Goal: Information Seeking & Learning: Learn about a topic

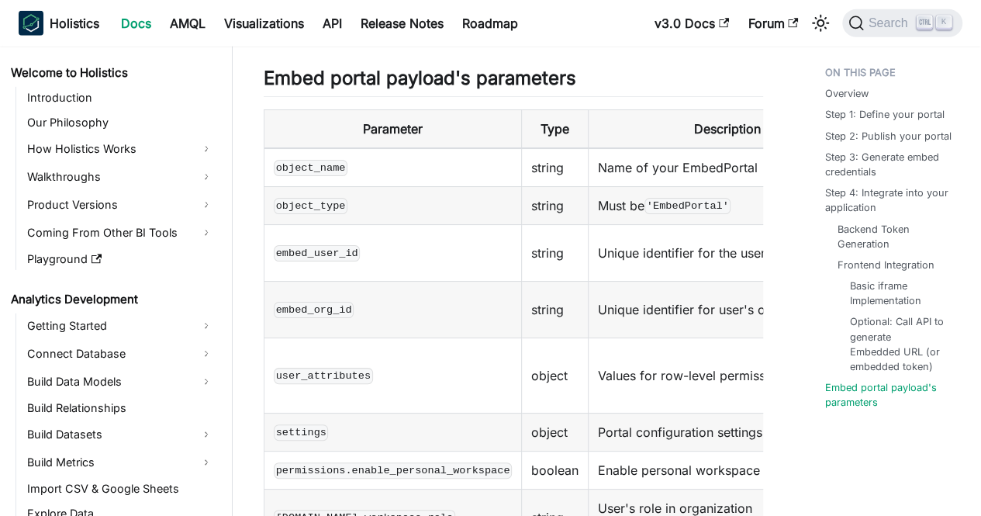
scroll to position [1641, 0]
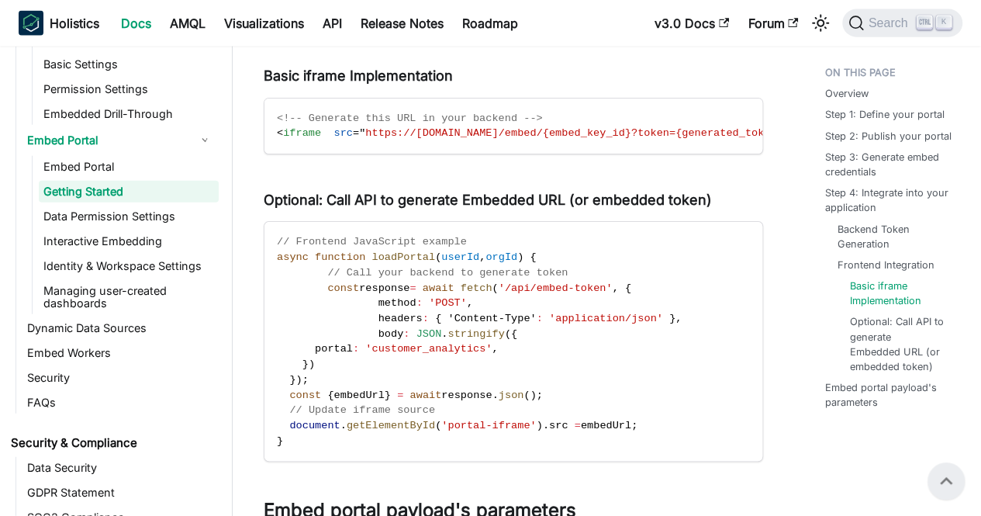
scroll to position [1823, 0]
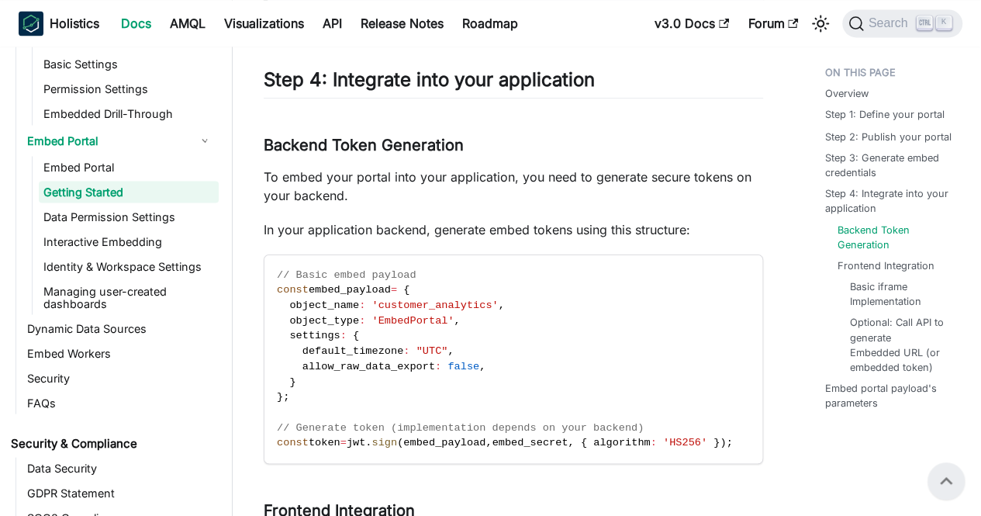
scroll to position [1294, 0]
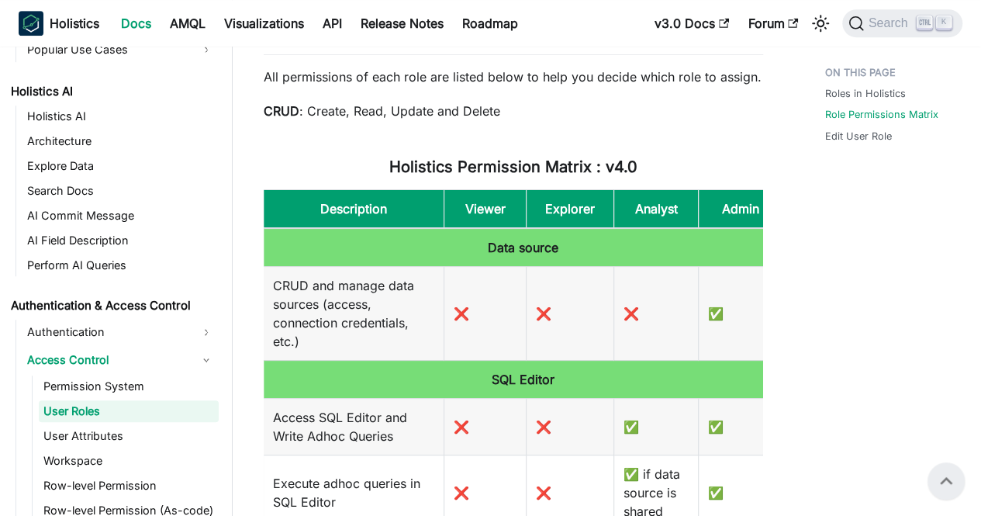
scroll to position [486, 0]
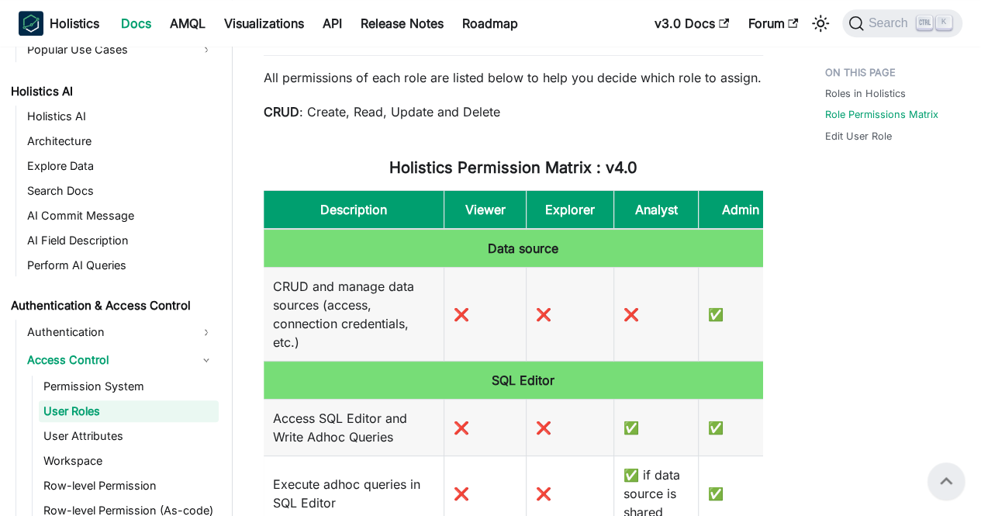
click at [417, 265] on td "Data source" at bounding box center [523, 248] width 519 height 39
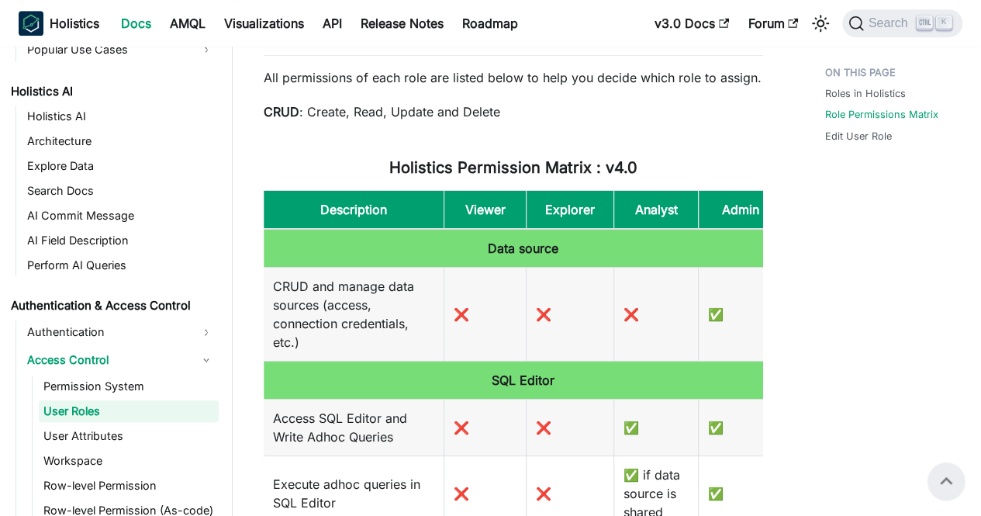
click at [417, 265] on td "Data source" at bounding box center [523, 248] width 519 height 39
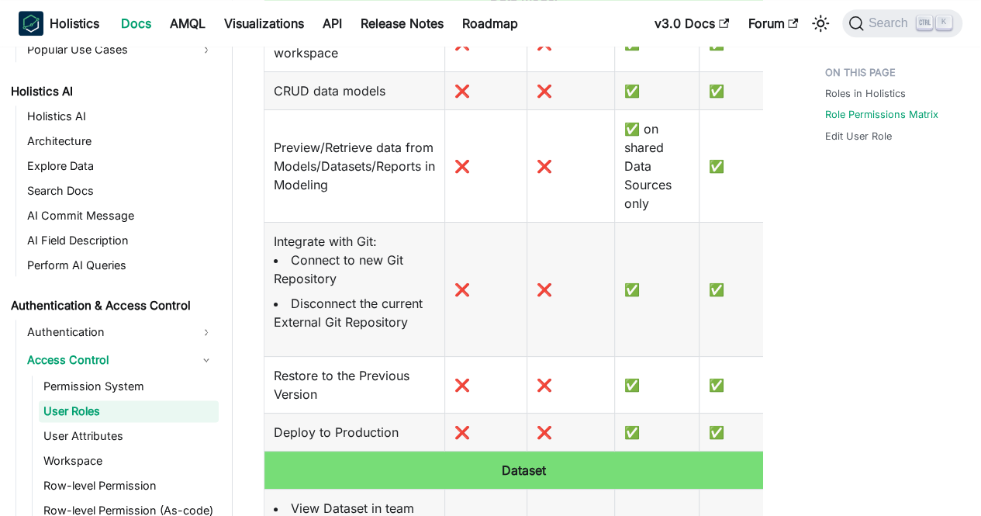
scroll to position [289, 0]
click at [663, 279] on td "✅" at bounding box center [657, 290] width 85 height 134
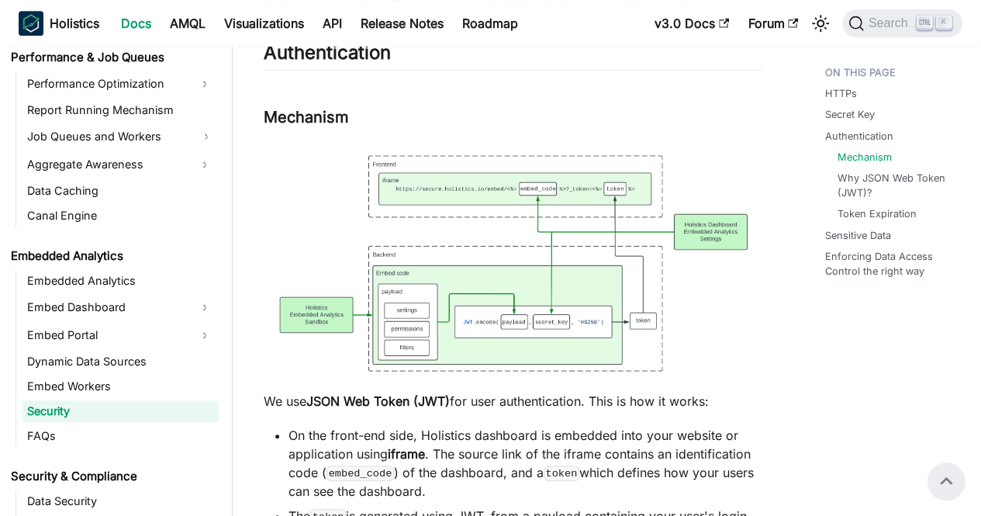
scroll to position [370, 0]
click at [549, 324] on img at bounding box center [514, 264] width 500 height 248
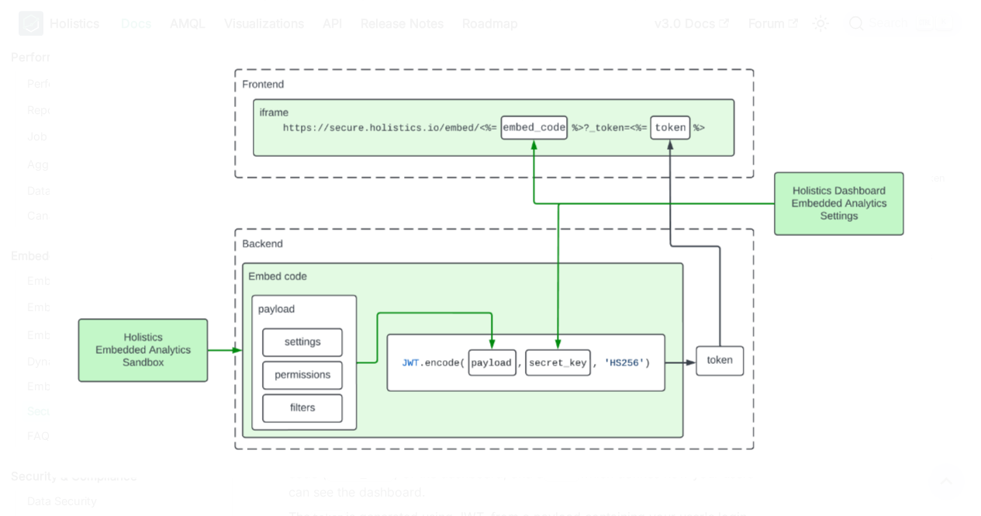
click at [549, 324] on img at bounding box center [490, 258] width 881 height 437
click at [669, 282] on img at bounding box center [490, 258] width 881 height 437
click at [706, 264] on img at bounding box center [490, 258] width 881 height 437
